Goal: Check status: Check status

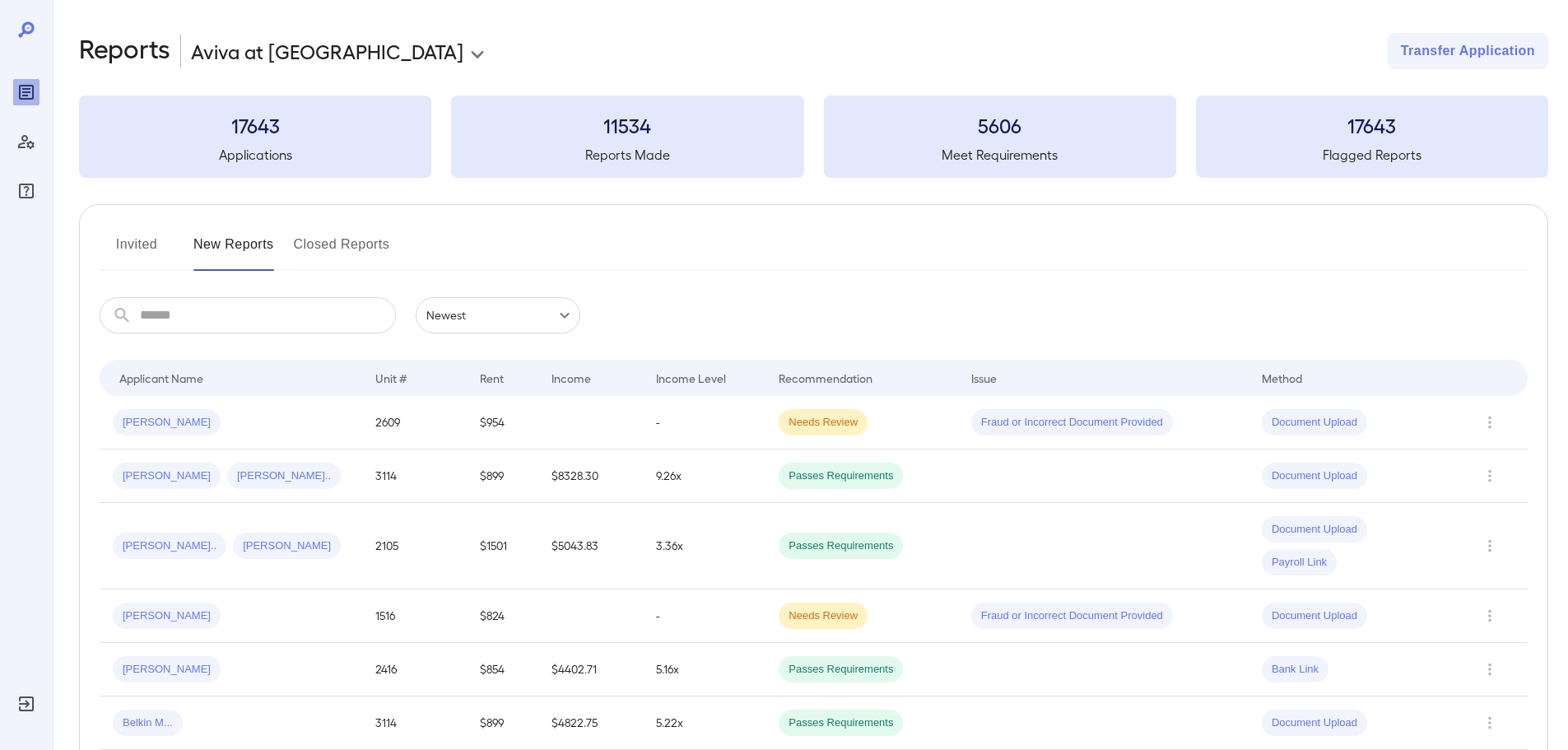
click at [773, 249] on div "Invited New Reports Closed Reports" at bounding box center [814, 251] width 1428 height 40
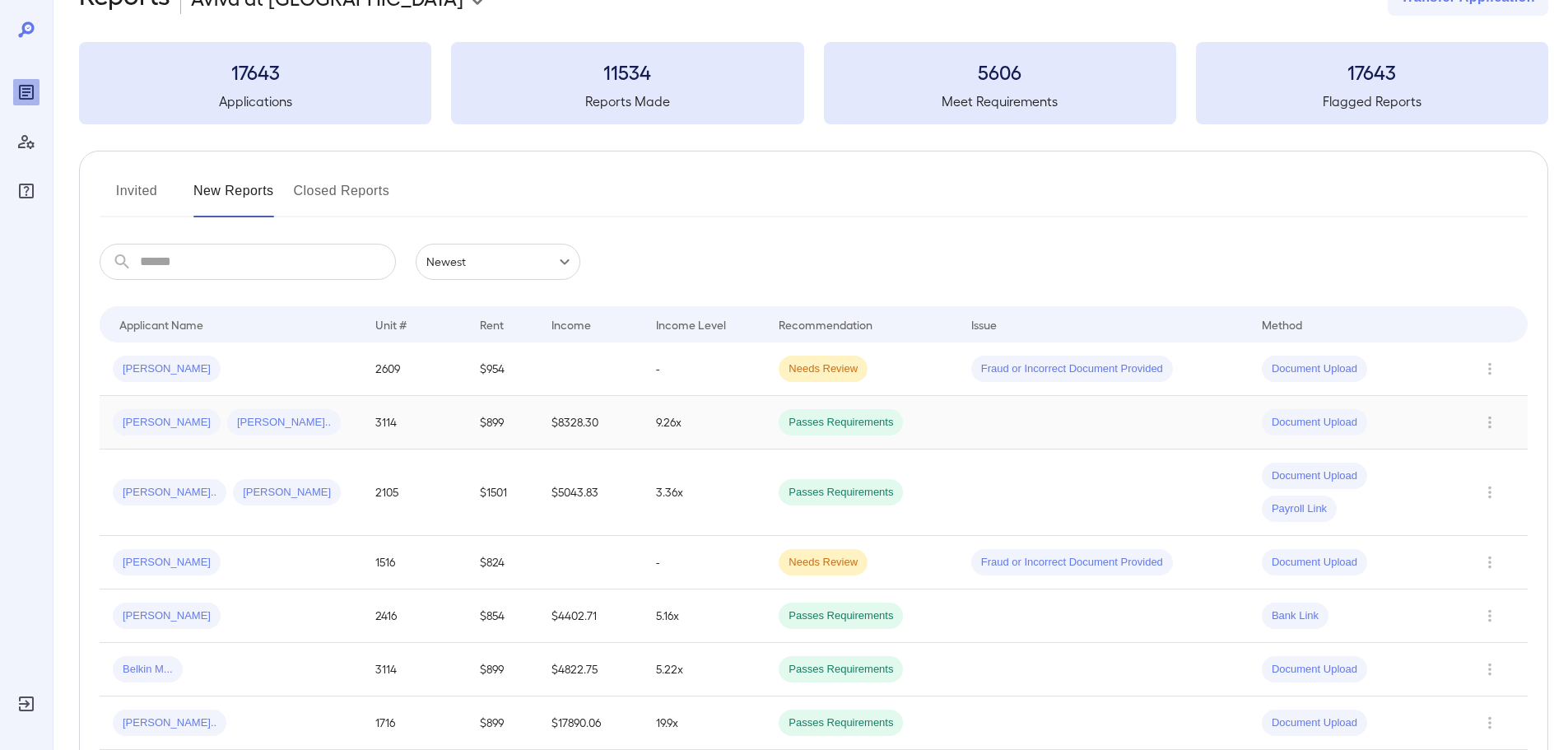
scroll to position [82, 0]
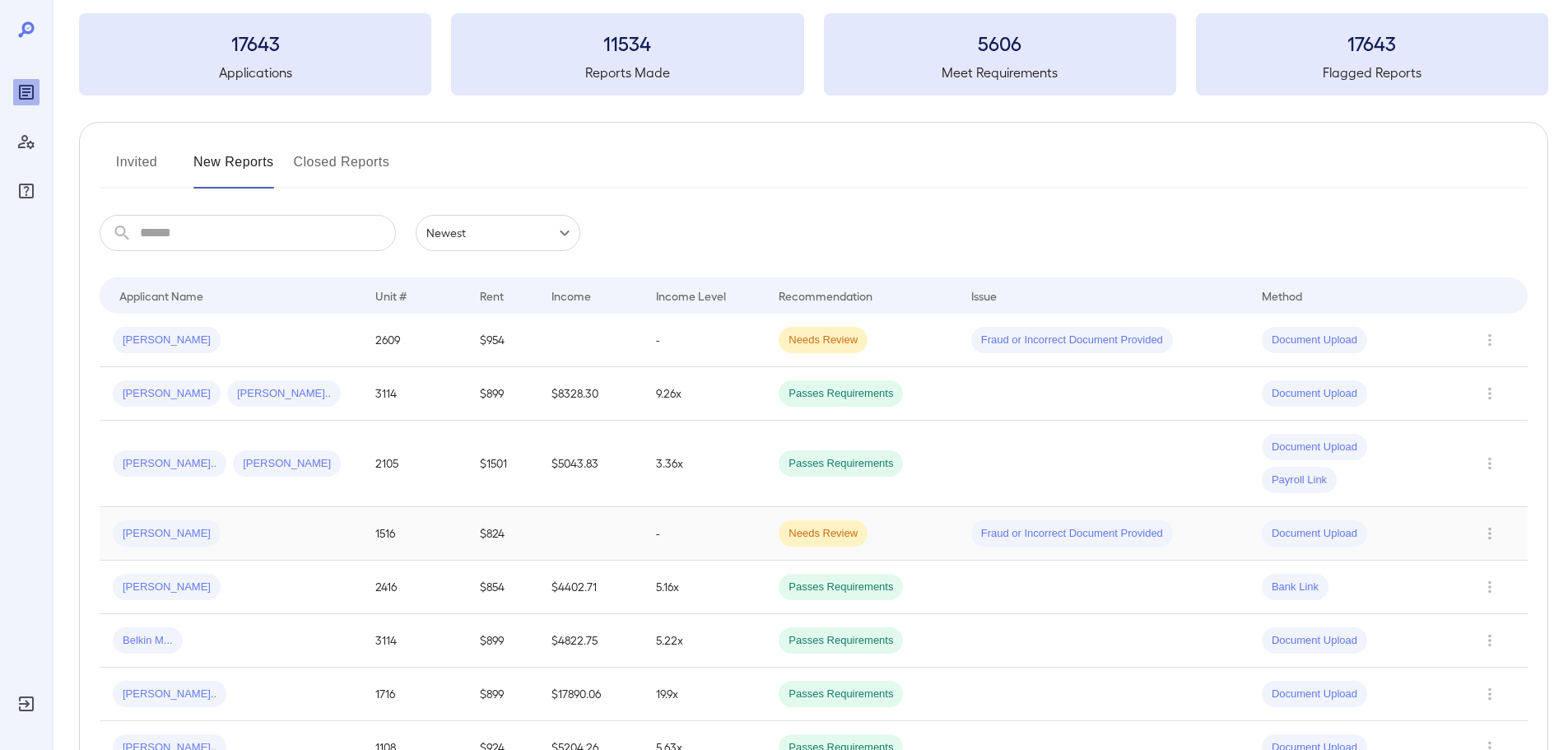
click at [158, 532] on span "[PERSON_NAME]" at bounding box center [167, 533] width 108 height 16
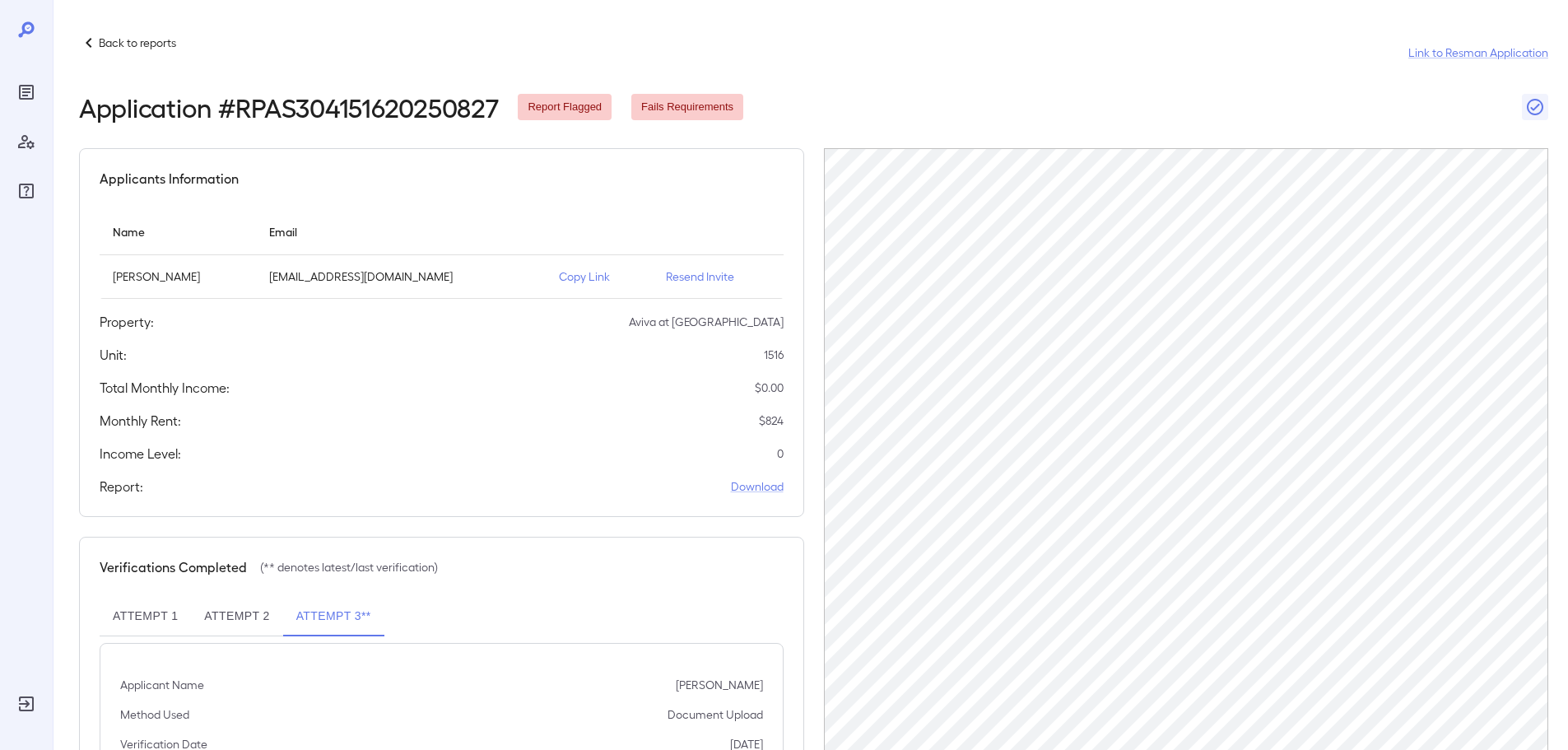
click at [350, 432] on div "Applicants Information Name Email Jose Luis Pineda Cibrian pepepunk81@hotmail.c…" at bounding box center [442, 332] width 726 height 369
click at [695, 275] on p "Resend Invite" at bounding box center [718, 275] width 105 height 16
click at [698, 219] on th "simple table" at bounding box center [718, 232] width 131 height 47
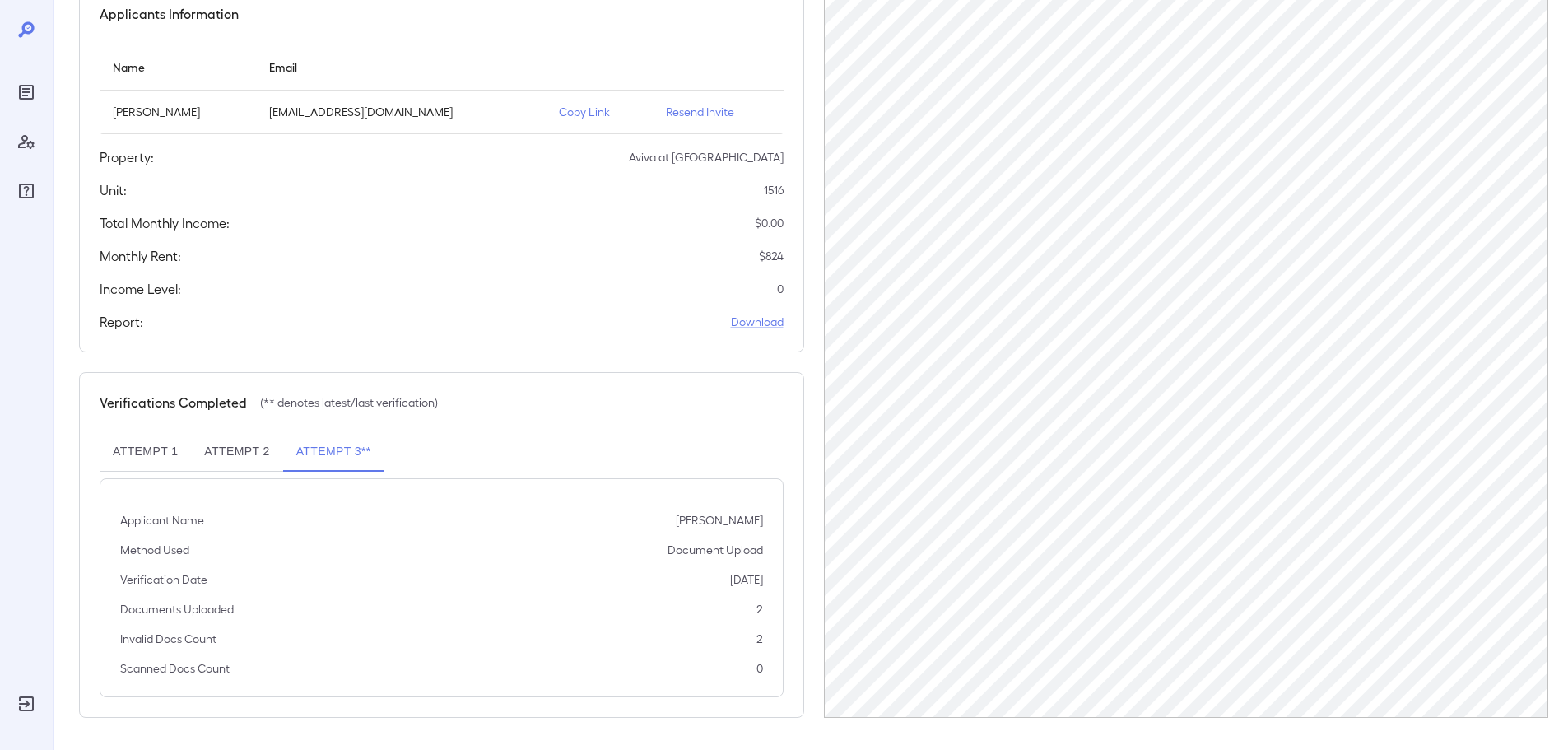
scroll to position [165, 0]
click at [598, 268] on div "Applicants Information Name Email Jose Luis Pineda Cibrian pepepunk81@hotmail.c…" at bounding box center [442, 167] width 726 height 369
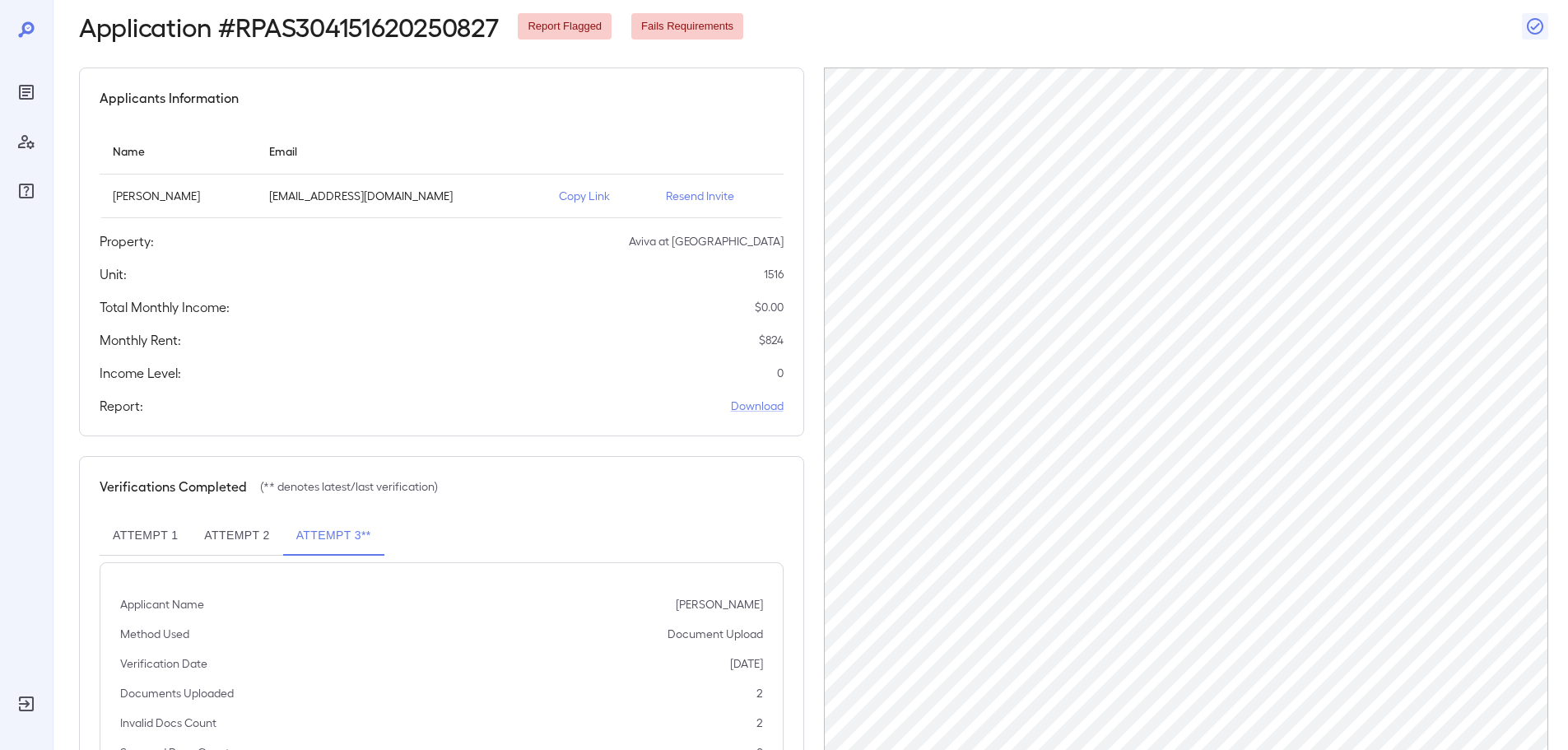
scroll to position [0, 0]
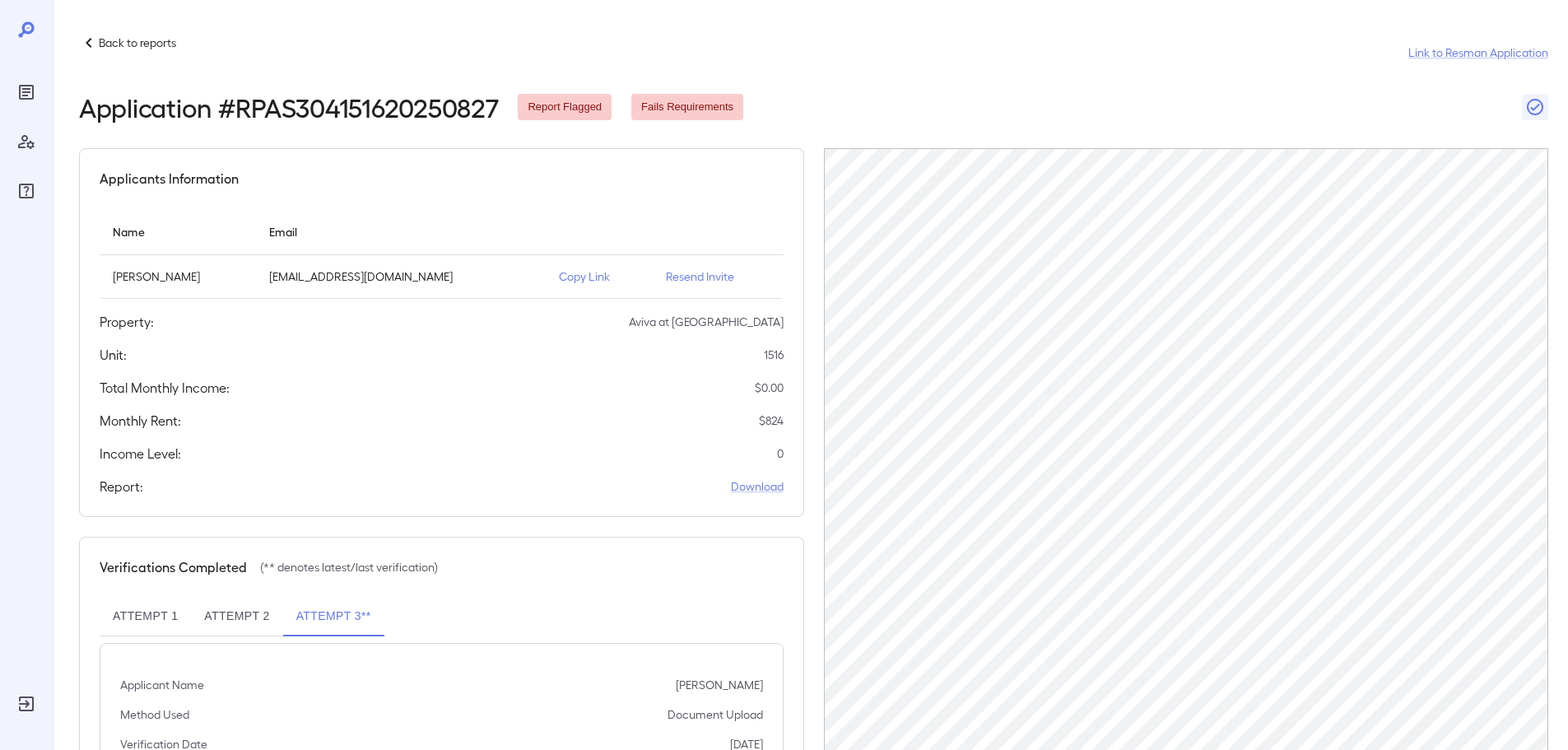
click at [141, 41] on p "Back to reports" at bounding box center [138, 42] width 77 height 16
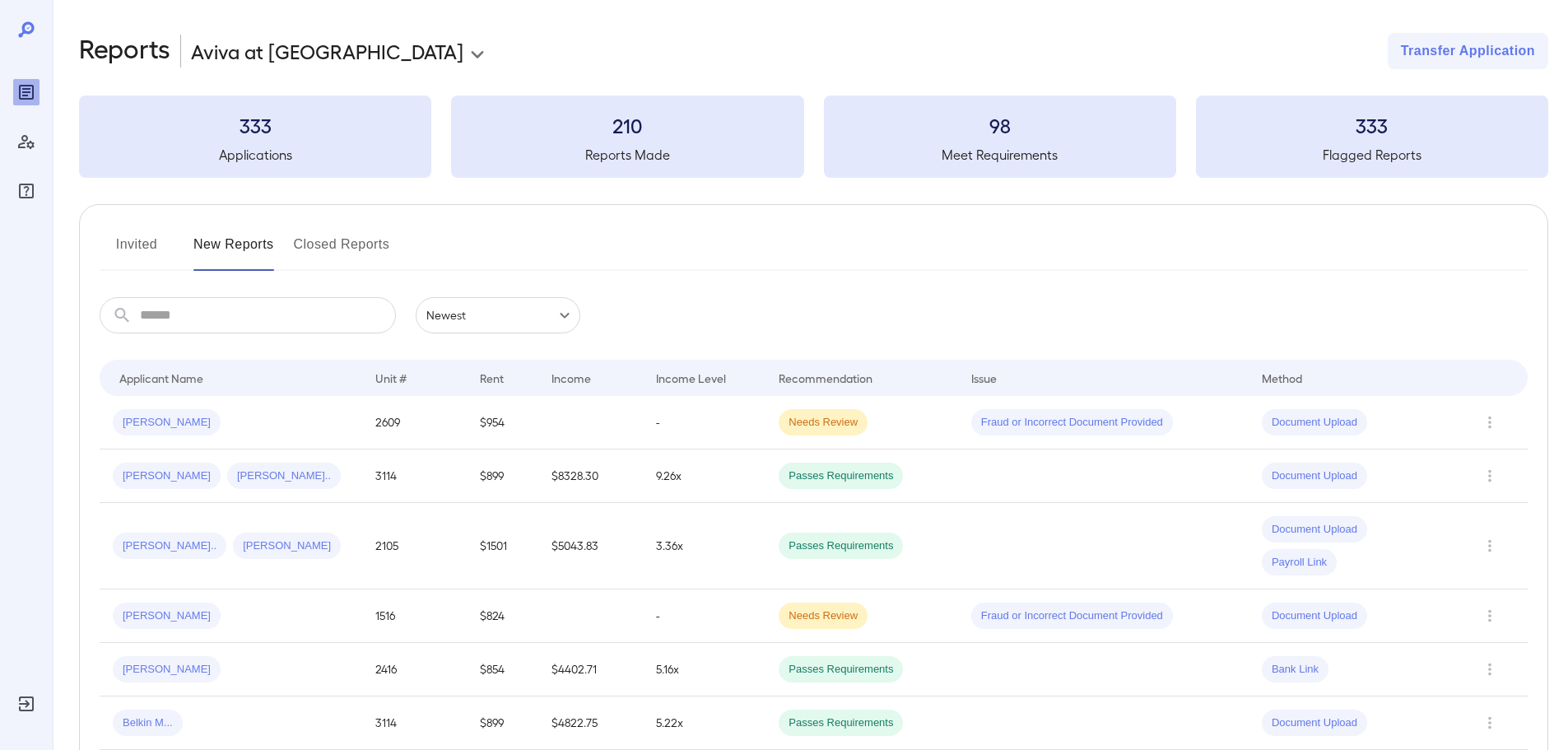
click at [551, 42] on div "**********" at bounding box center [813, 51] width 1469 height 36
click at [564, 241] on div "Invited New Reports Closed Reports" at bounding box center [814, 251] width 1428 height 40
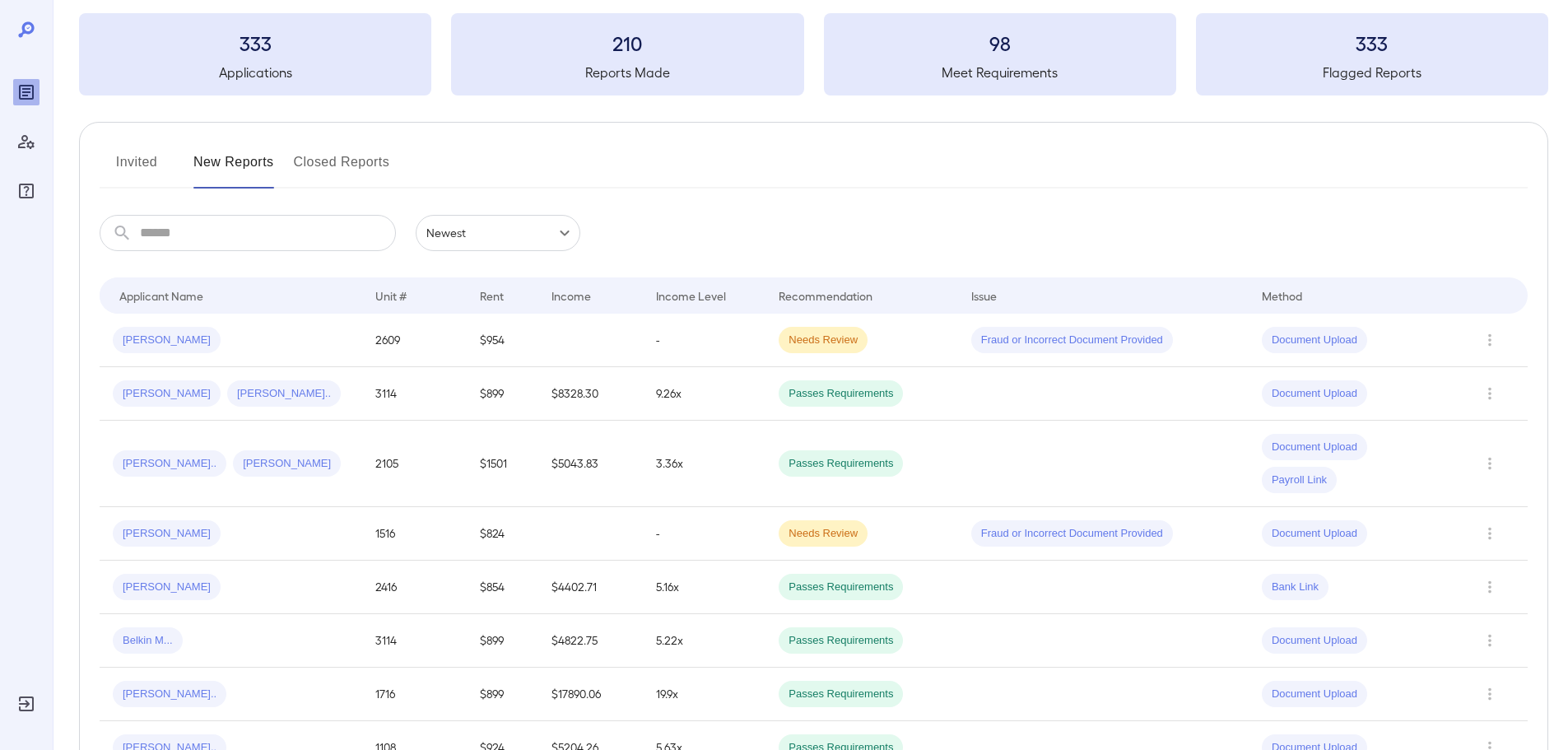
click at [572, 165] on div "Invited New Reports Closed Reports" at bounding box center [814, 169] width 1428 height 40
click at [574, 156] on div "Invited New Reports Closed Reports" at bounding box center [814, 169] width 1428 height 40
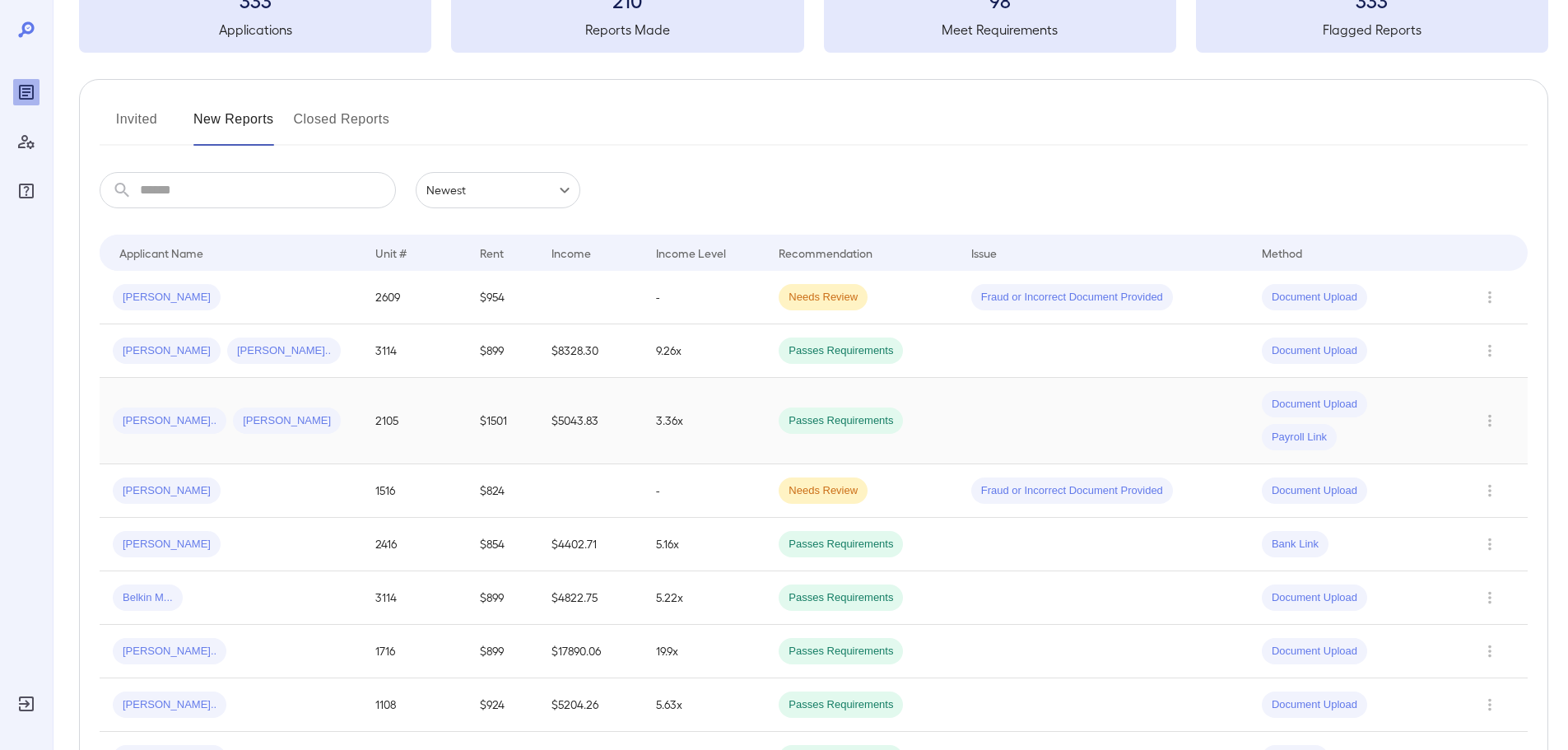
scroll to position [164, 0]
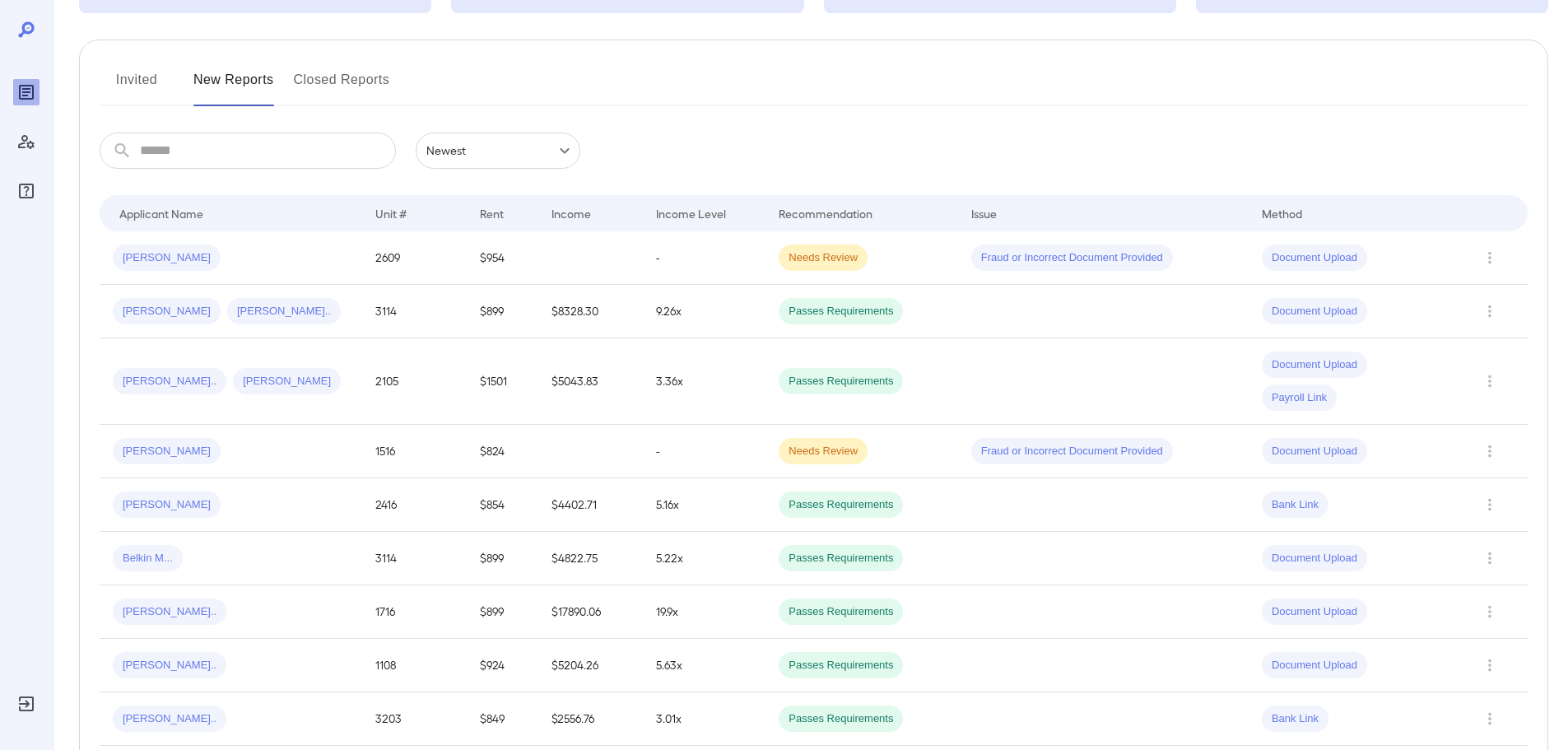
click at [489, 452] on td "$824" at bounding box center [503, 451] width 72 height 54
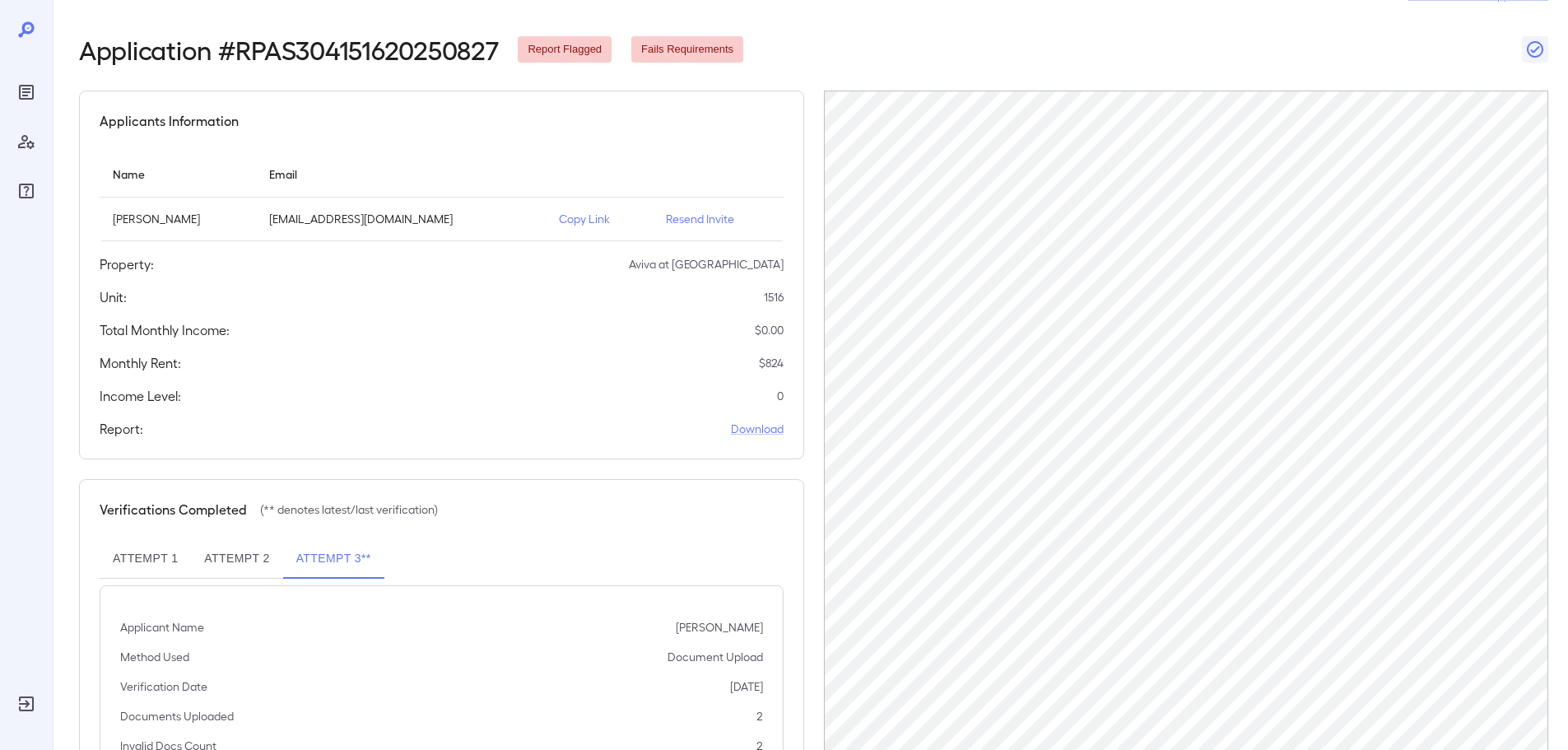
scroll to position [82, 0]
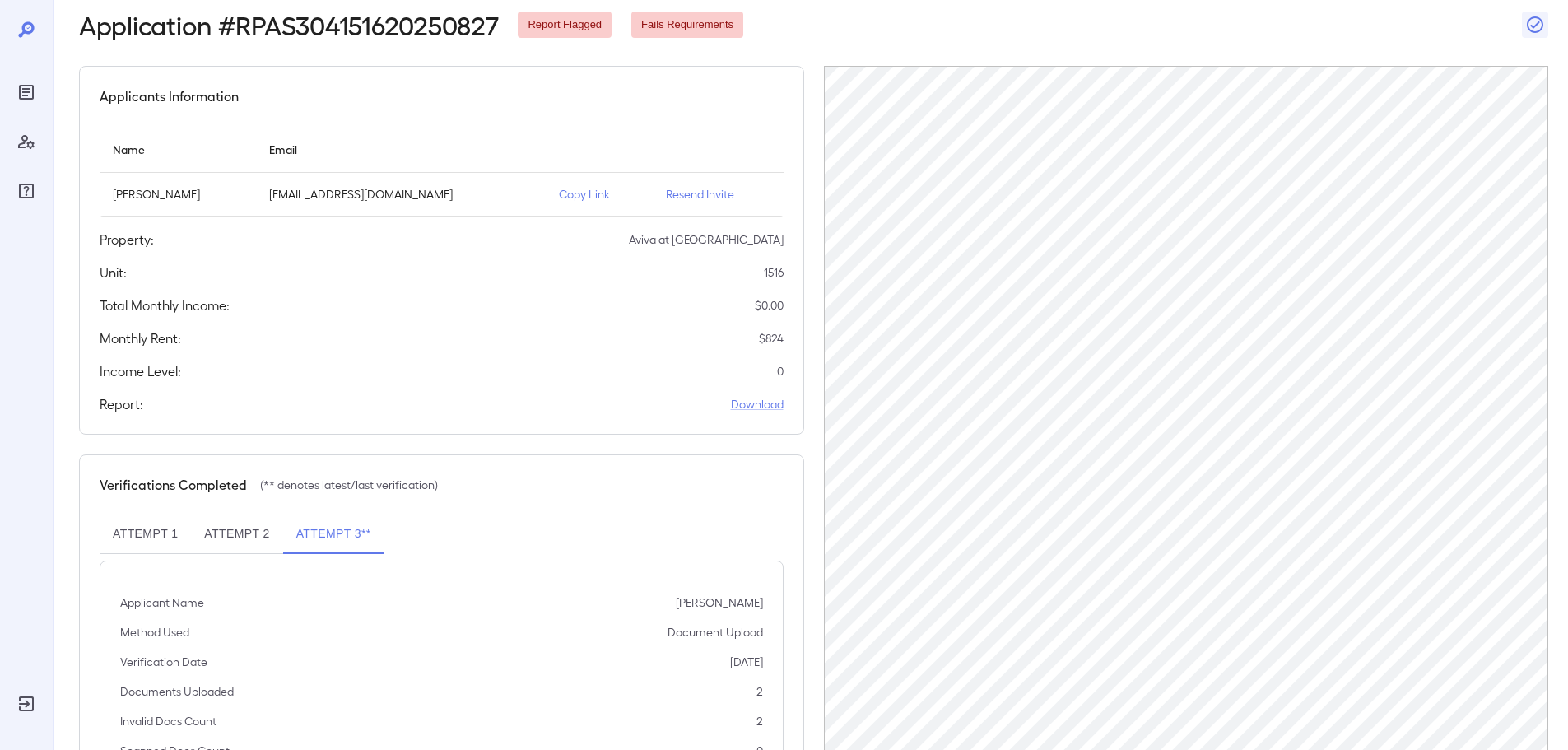
click at [661, 127] on th "simple table" at bounding box center [718, 149] width 131 height 47
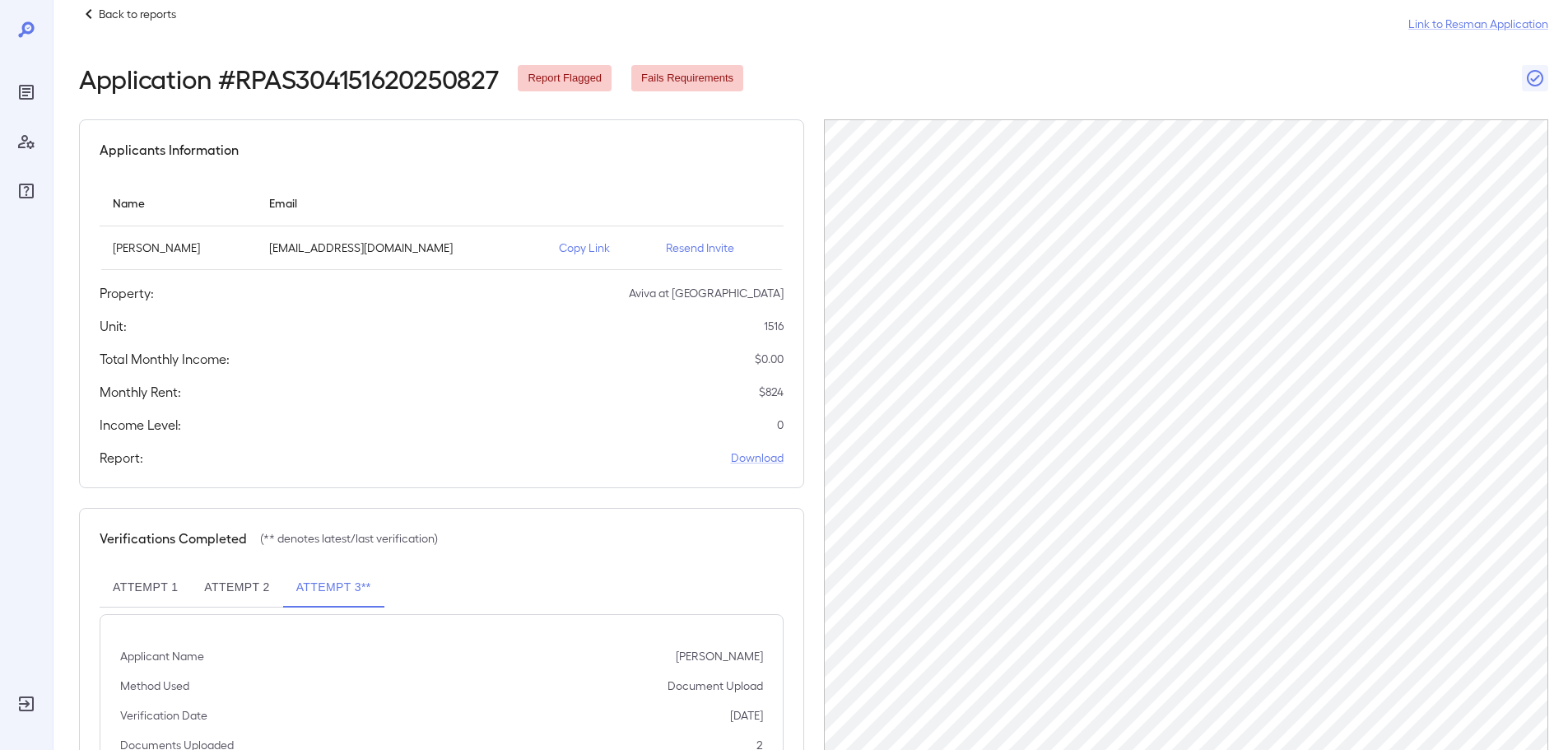
scroll to position [0, 0]
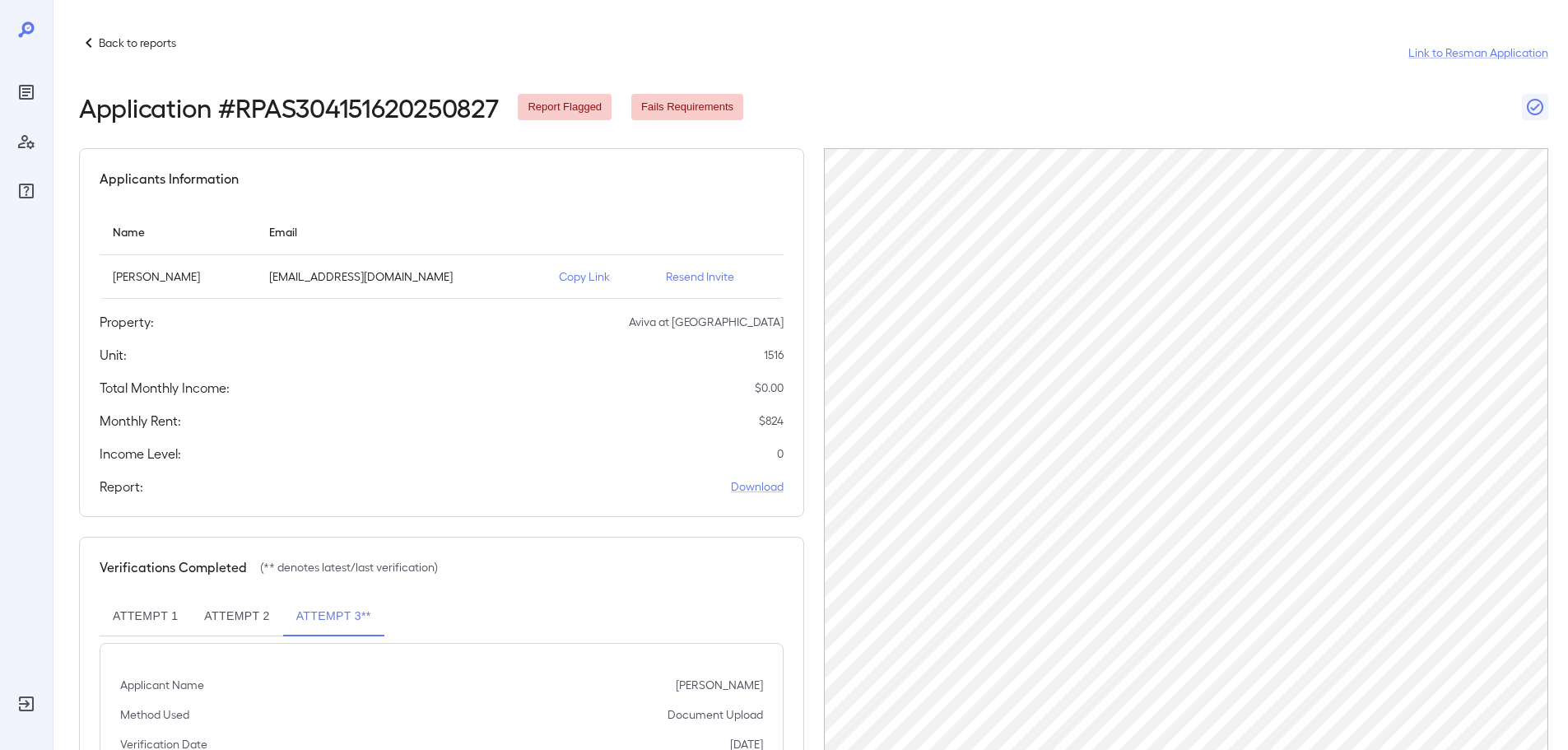
click at [156, 48] on p "Back to reports" at bounding box center [138, 42] width 77 height 16
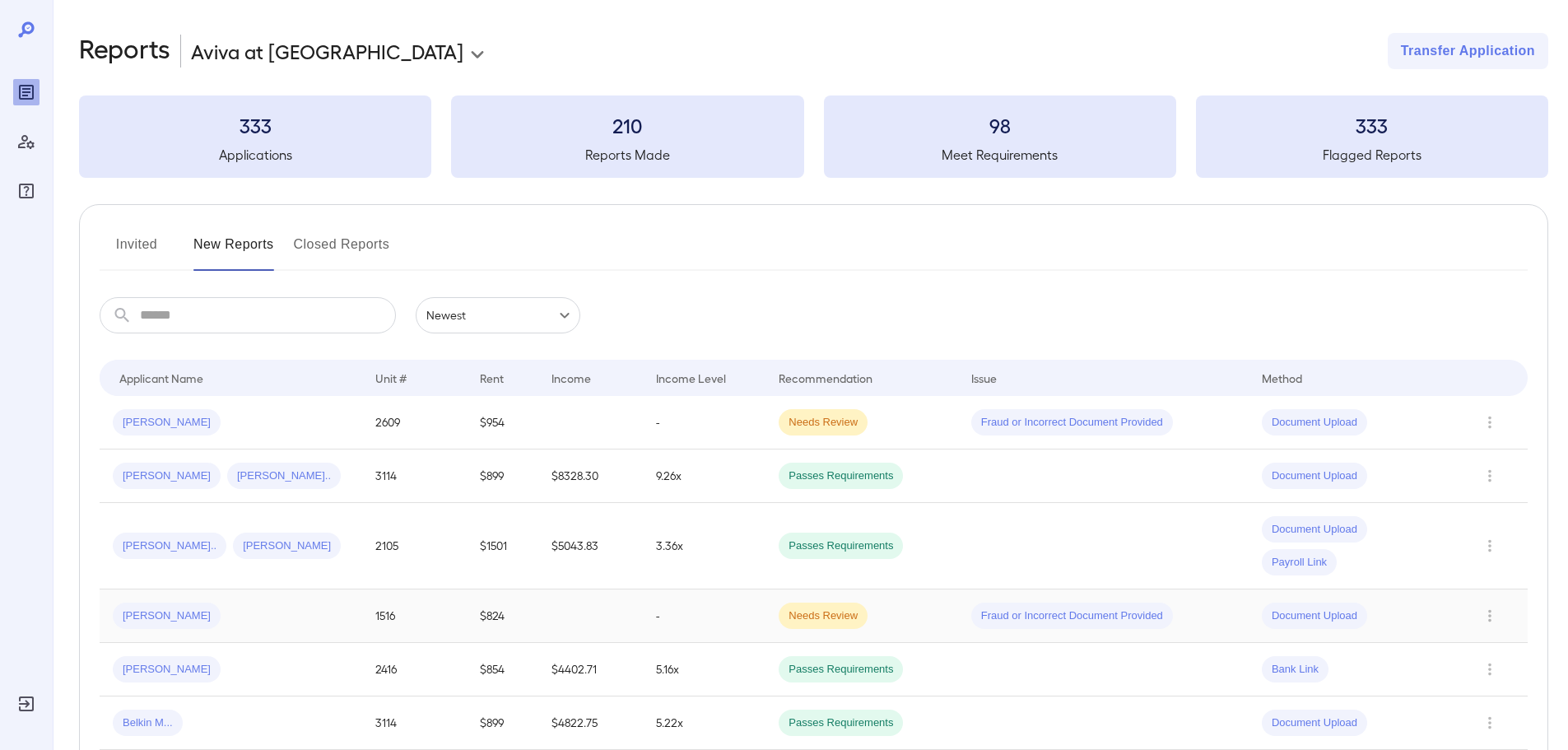
click at [436, 611] on td "1516" at bounding box center [414, 616] width 105 height 54
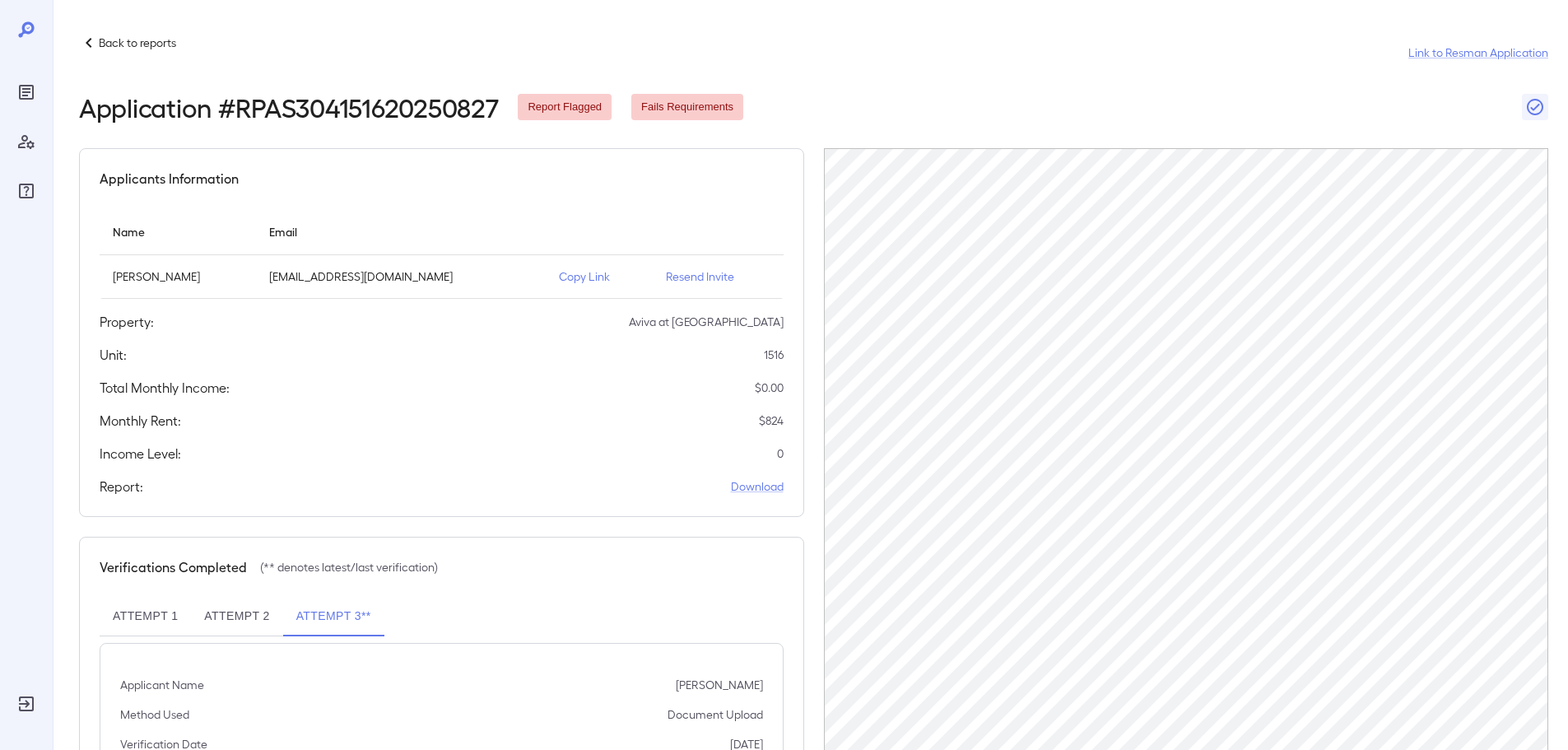
click at [146, 42] on p "Back to reports" at bounding box center [138, 42] width 77 height 16
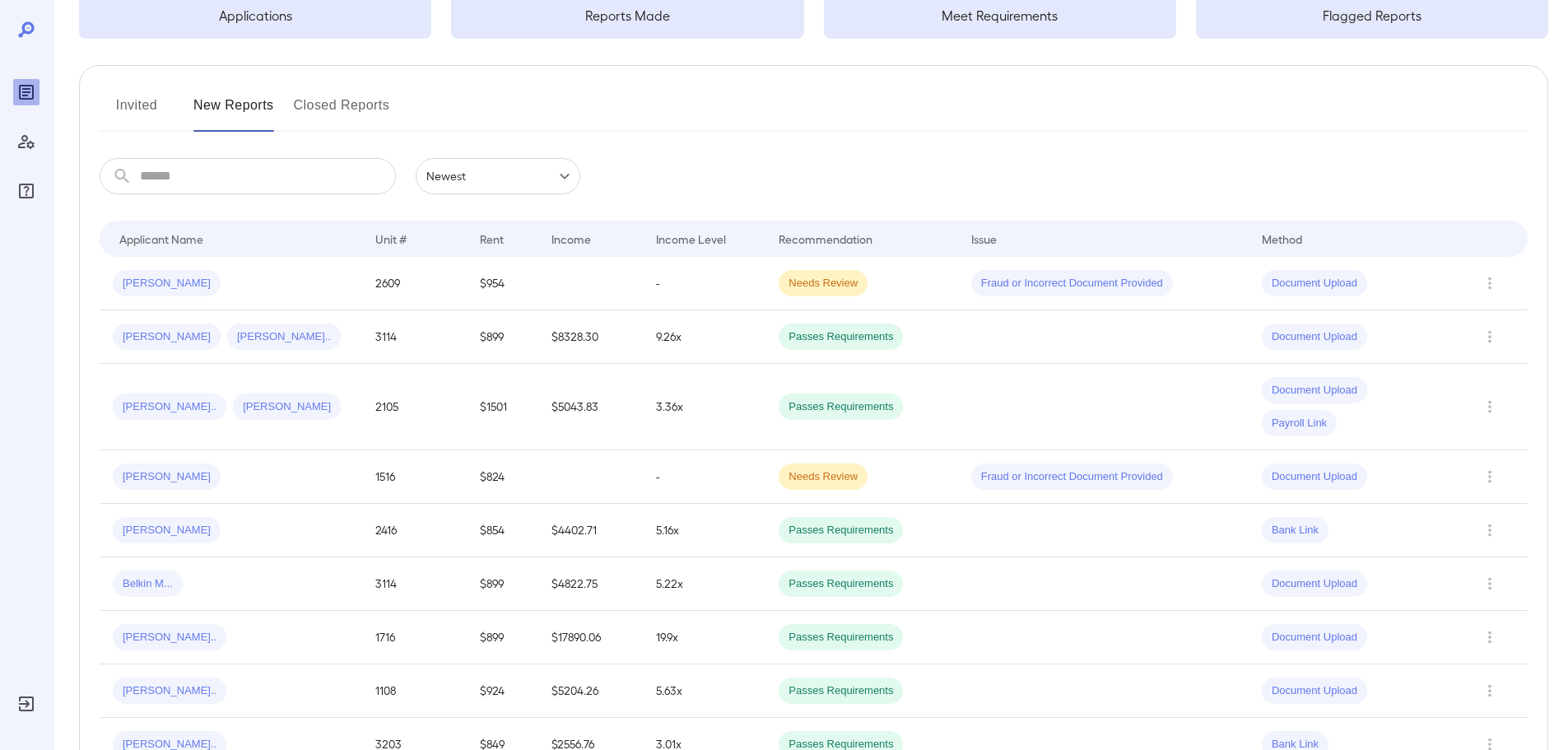
scroll to position [164, 0]
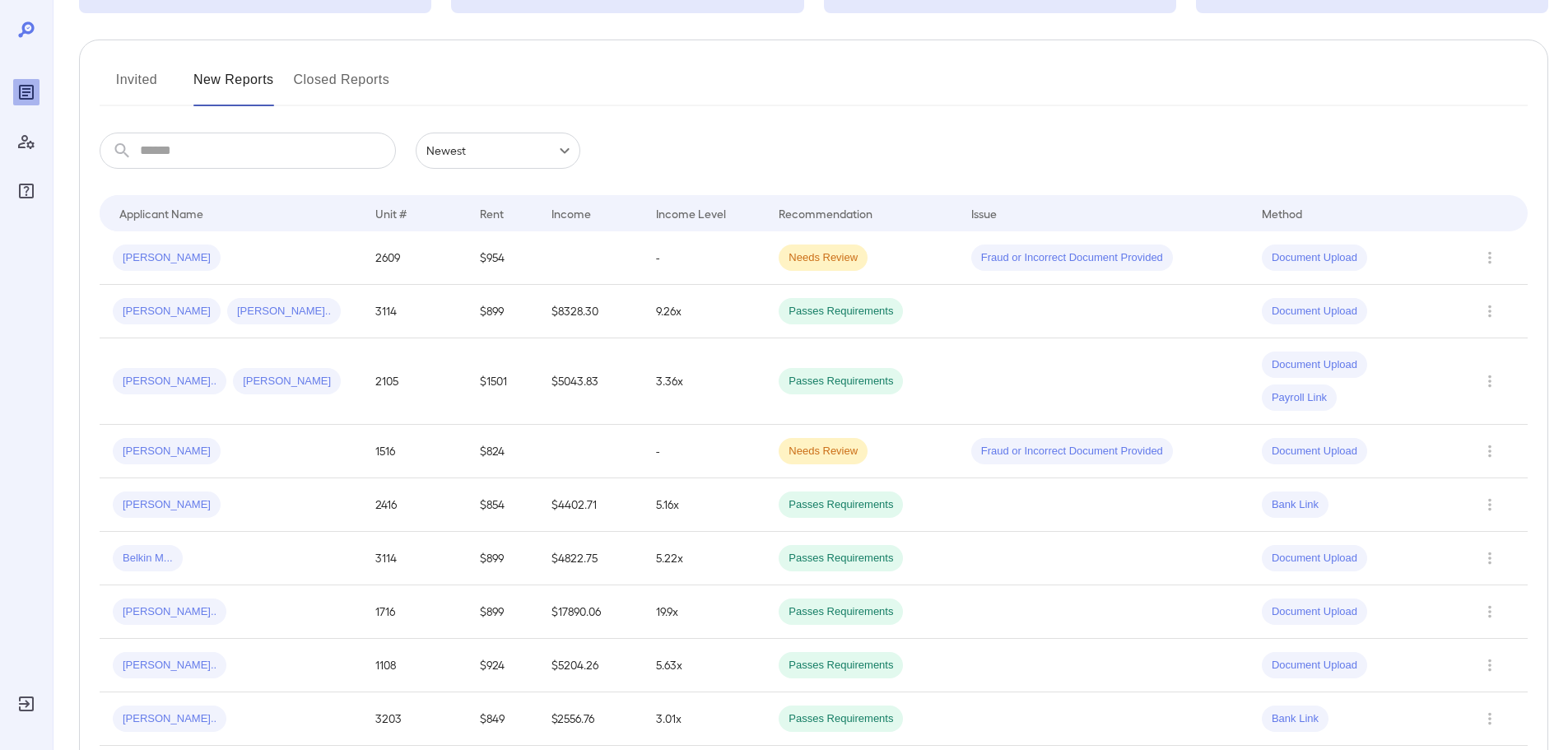
click at [445, 80] on div "Invited New Reports Closed Reports" at bounding box center [814, 87] width 1428 height 40
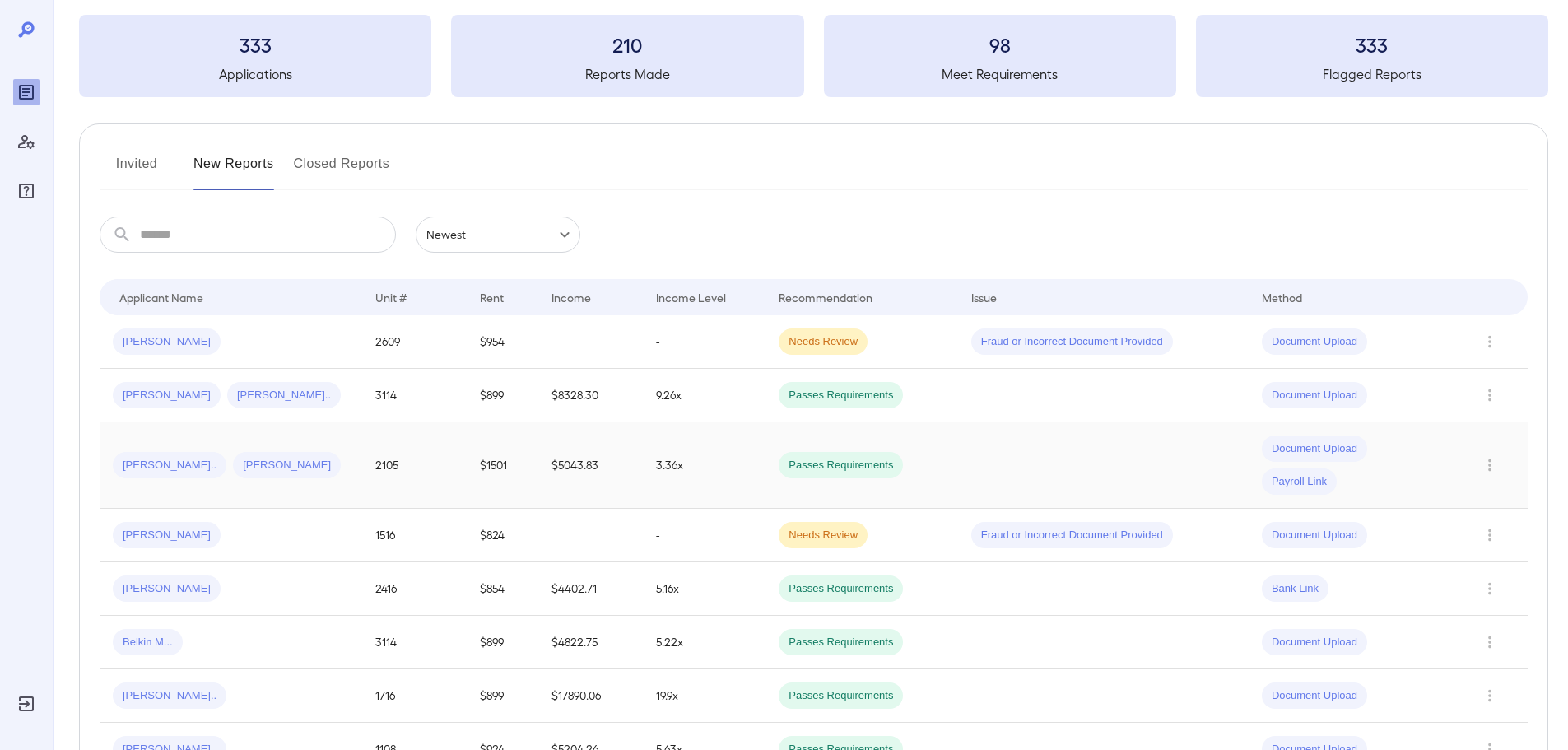
scroll to position [119, 0]
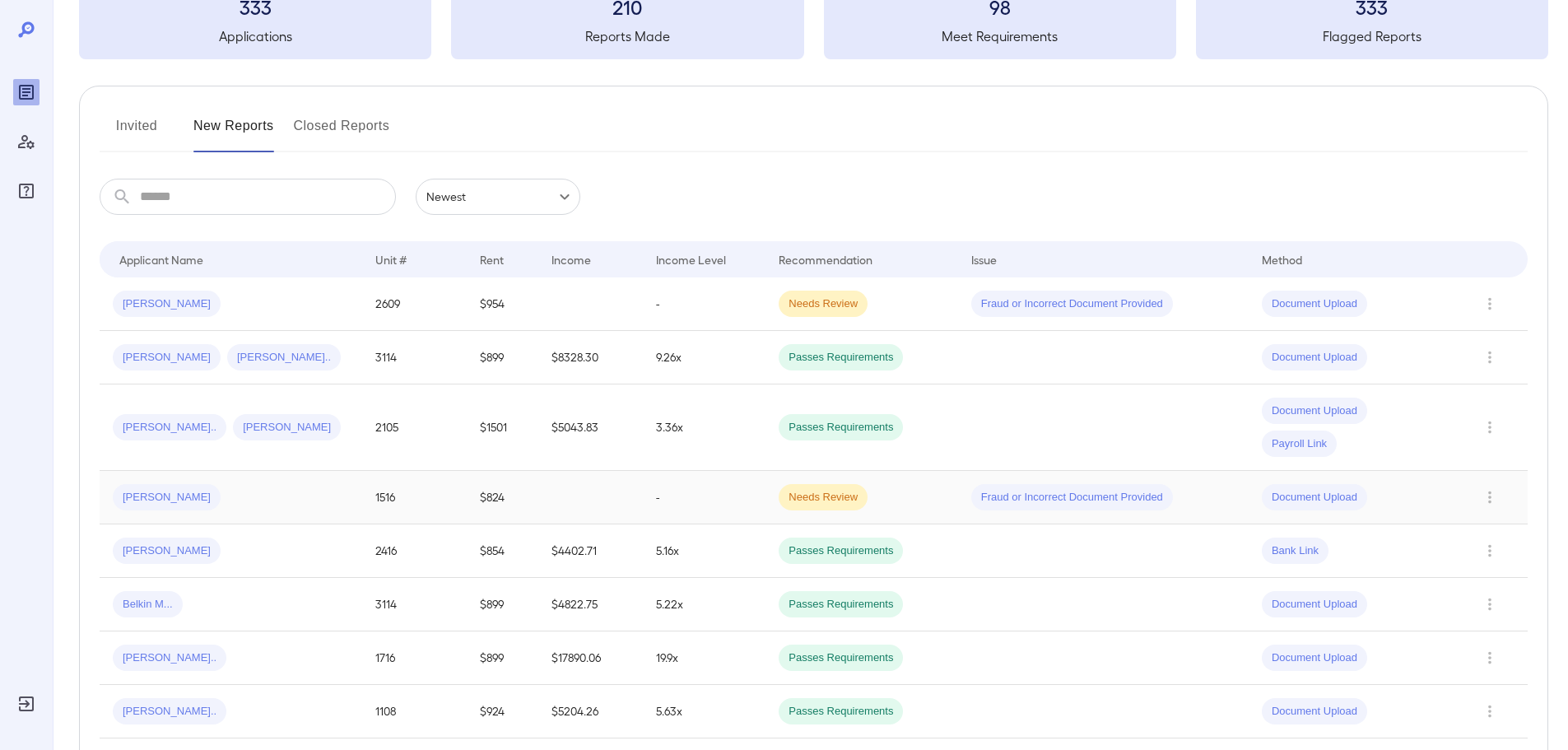
click at [642, 500] on td at bounding box center [591, 497] width 105 height 54
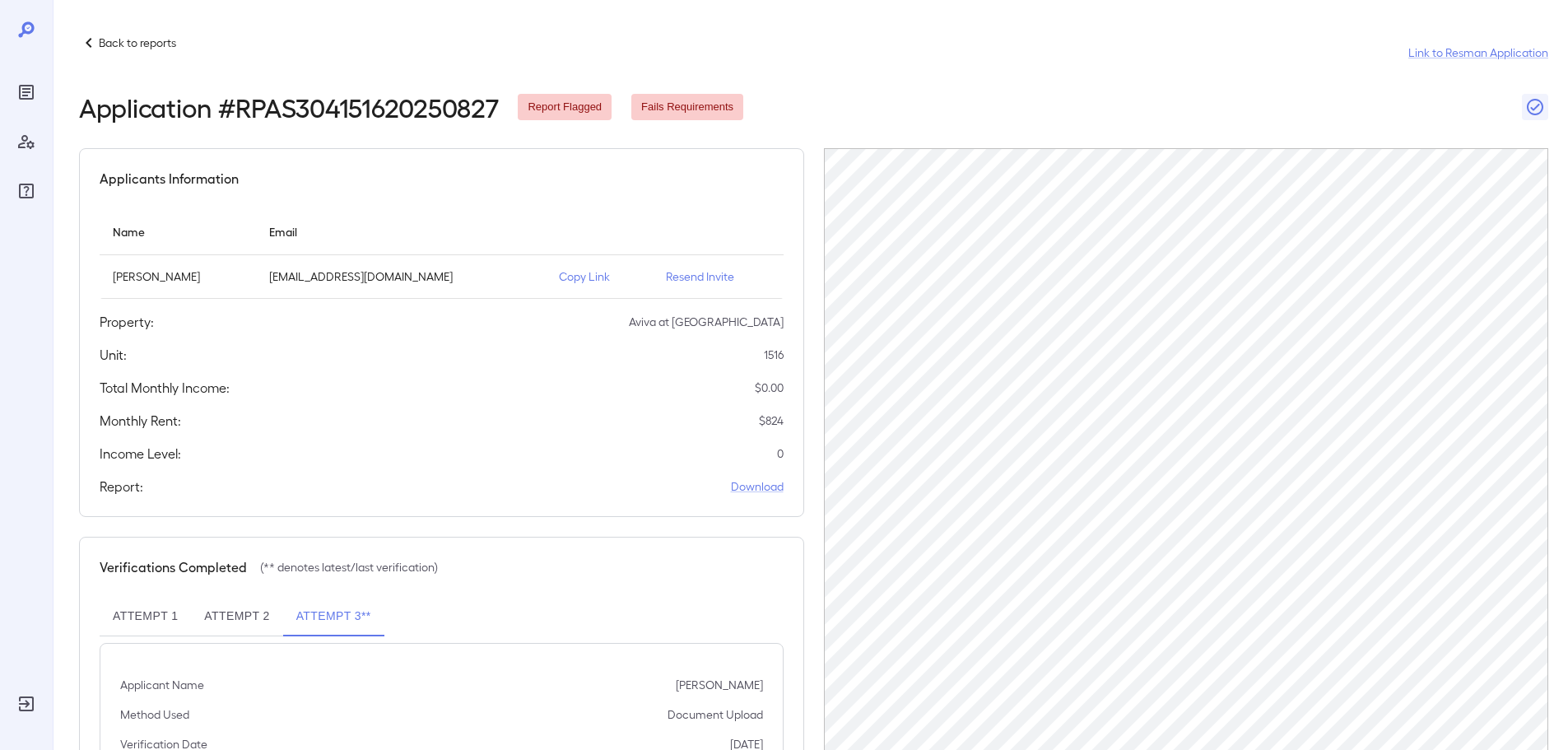
click at [145, 52] on div "Back to reports" at bounding box center [127, 42] width 97 height 20
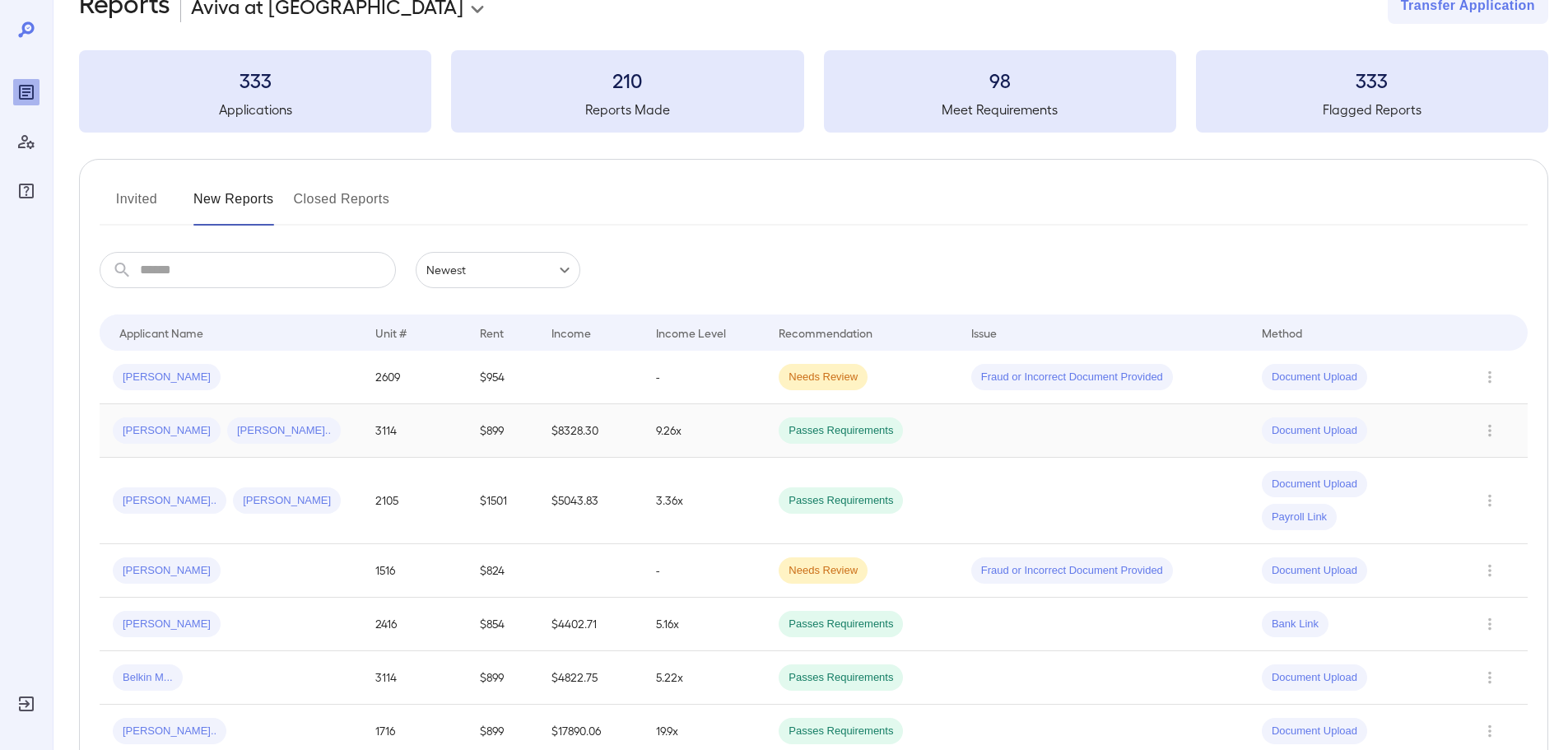
scroll to position [82, 0]
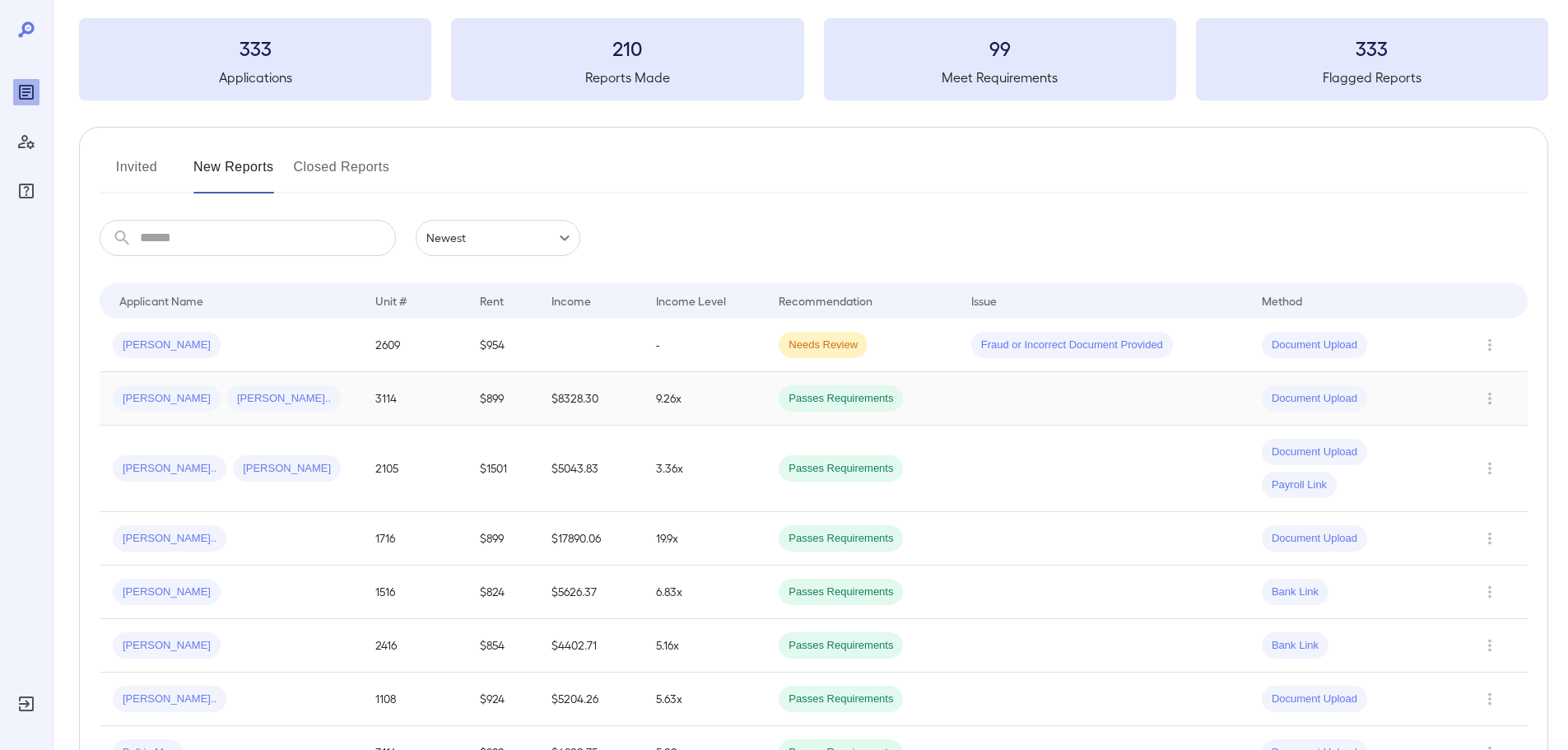
scroll to position [119, 0]
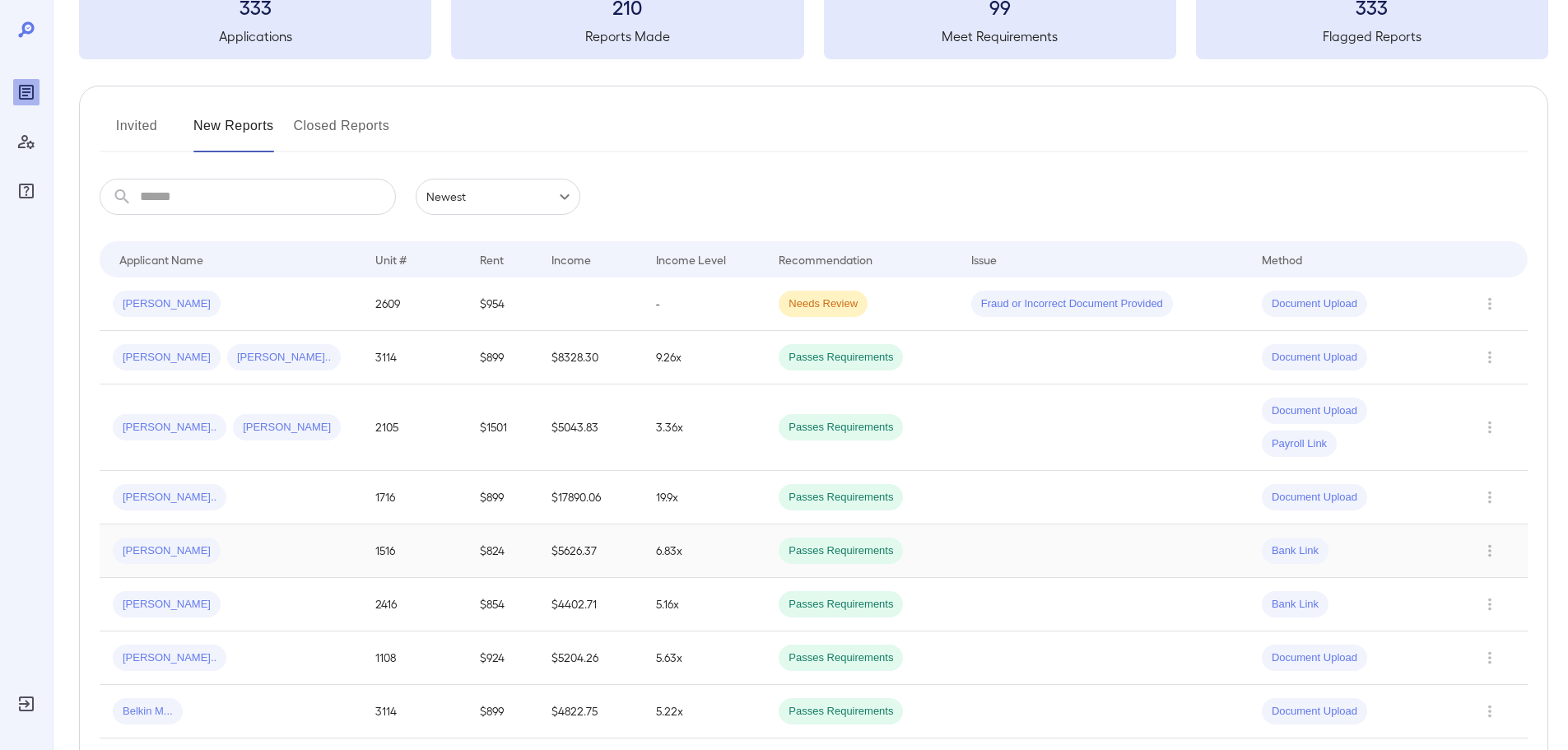
click at [563, 552] on td "$5626.37" at bounding box center [591, 551] width 105 height 54
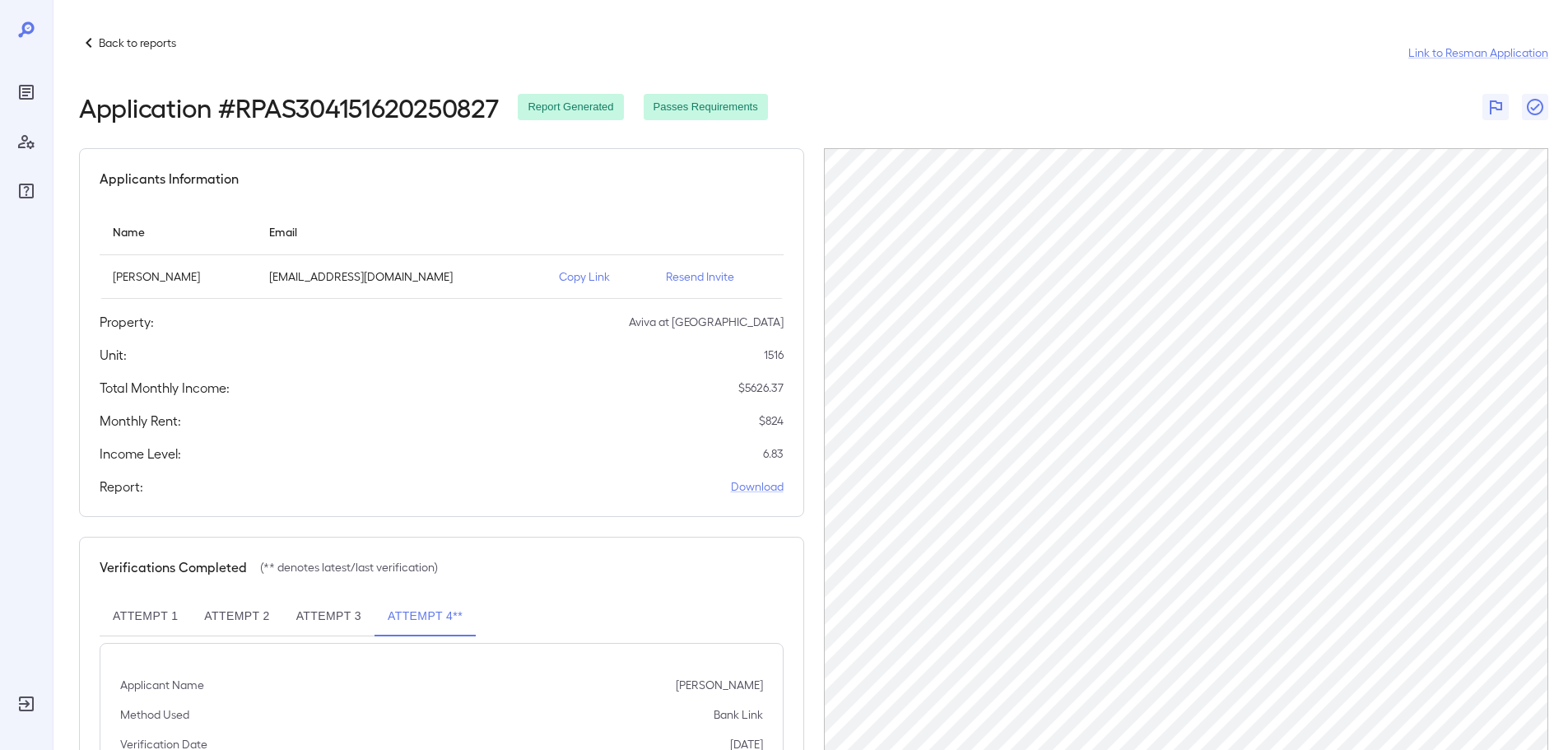
click at [149, 42] on p "Back to reports" at bounding box center [138, 42] width 77 height 16
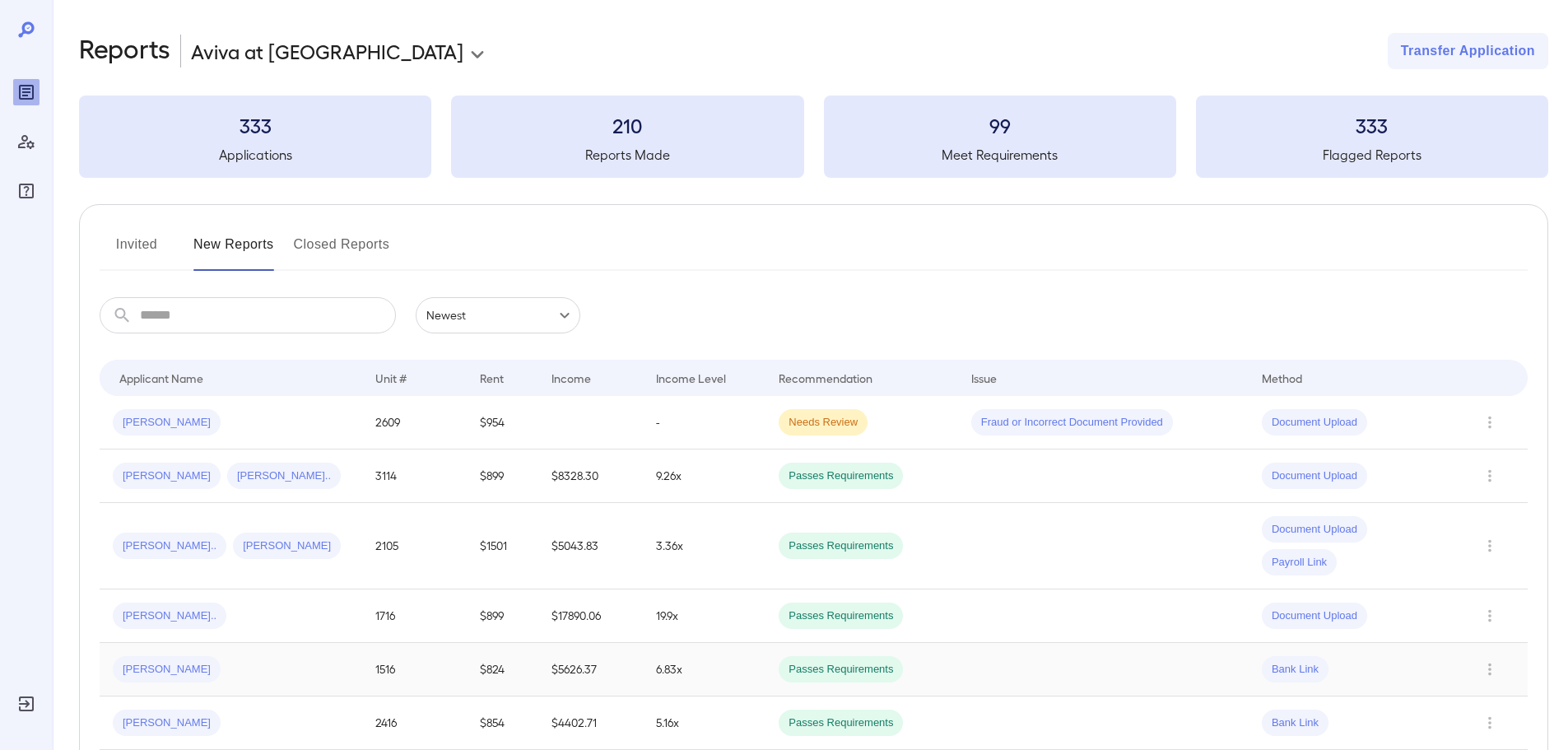
click at [302, 652] on td "[PERSON_NAME]" at bounding box center [231, 669] width 262 height 54
